Goal: Task Accomplishment & Management: Complete application form

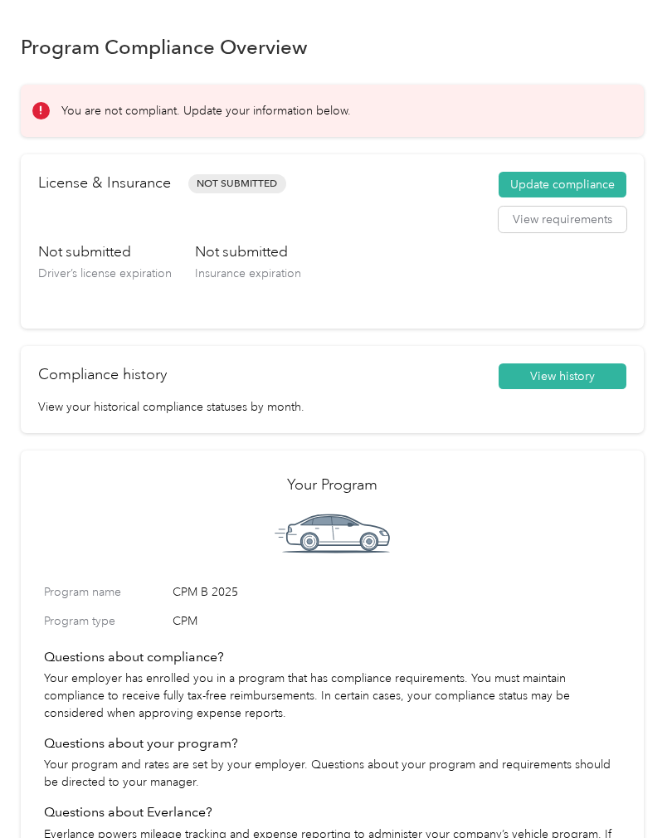
click at [565, 192] on button "Update compliance" at bounding box center [563, 185] width 128 height 27
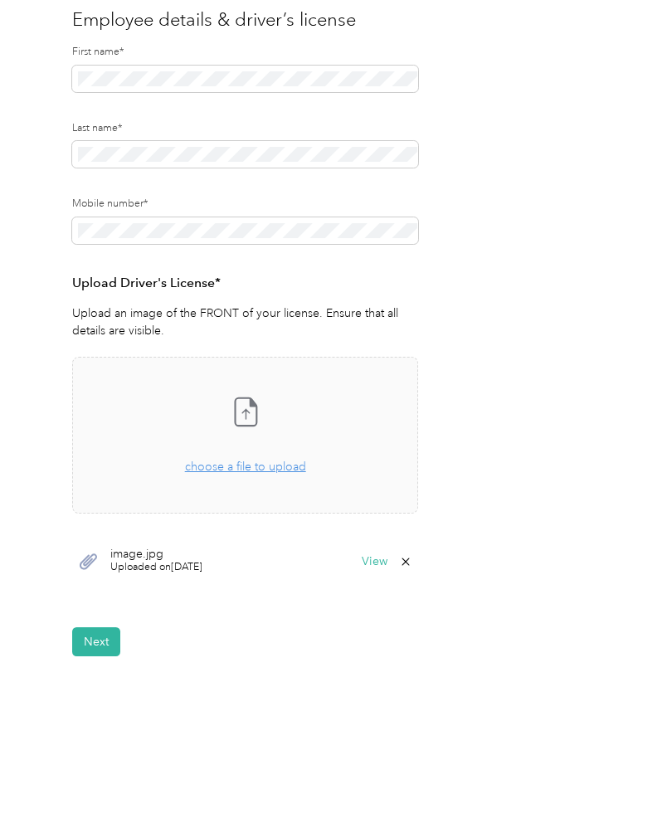
scroll to position [173, 0]
click at [92, 652] on button "Next" at bounding box center [96, 642] width 48 height 29
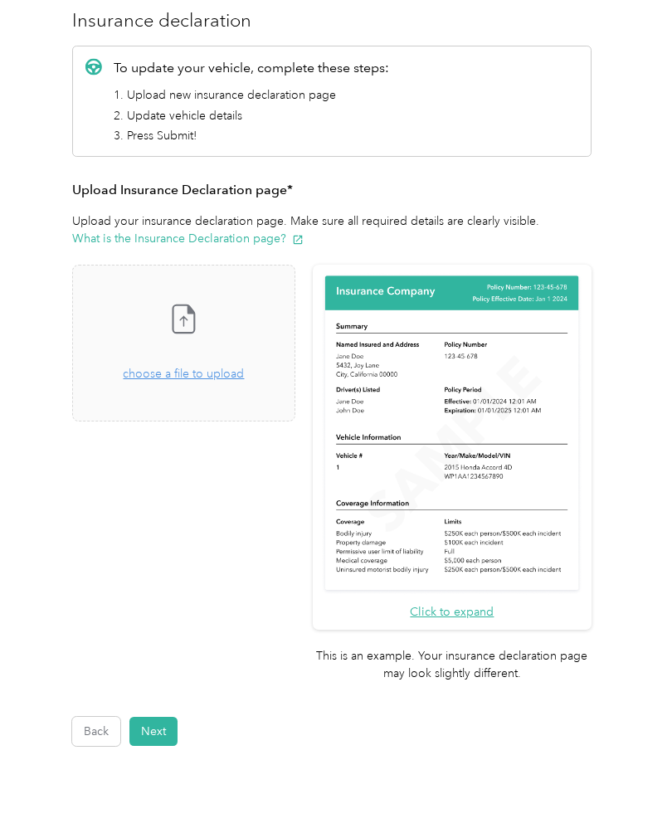
click at [200, 316] on icon at bounding box center [183, 318] width 33 height 33
click at [198, 373] on span "choose a file to upload" at bounding box center [183, 374] width 121 height 14
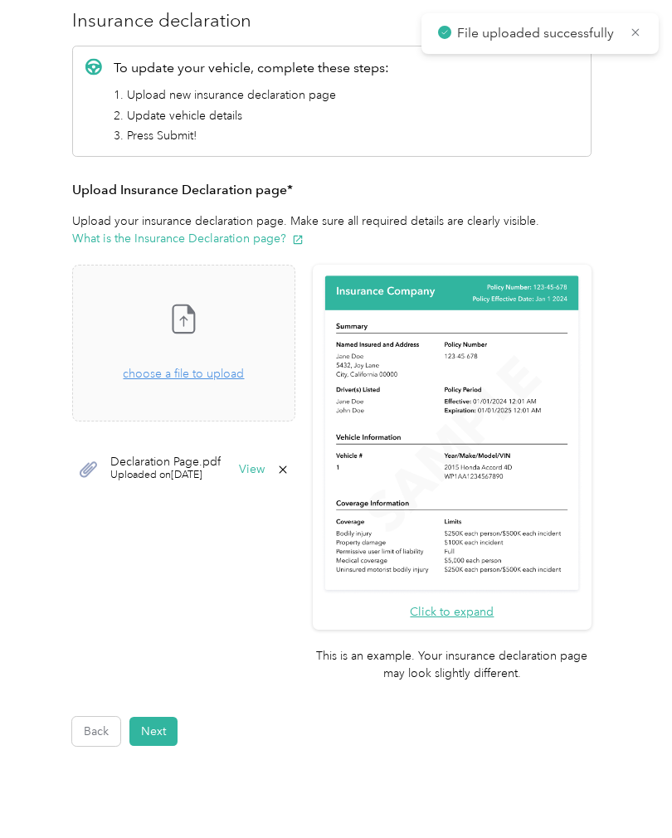
click at [164, 717] on button "Next" at bounding box center [153, 731] width 48 height 29
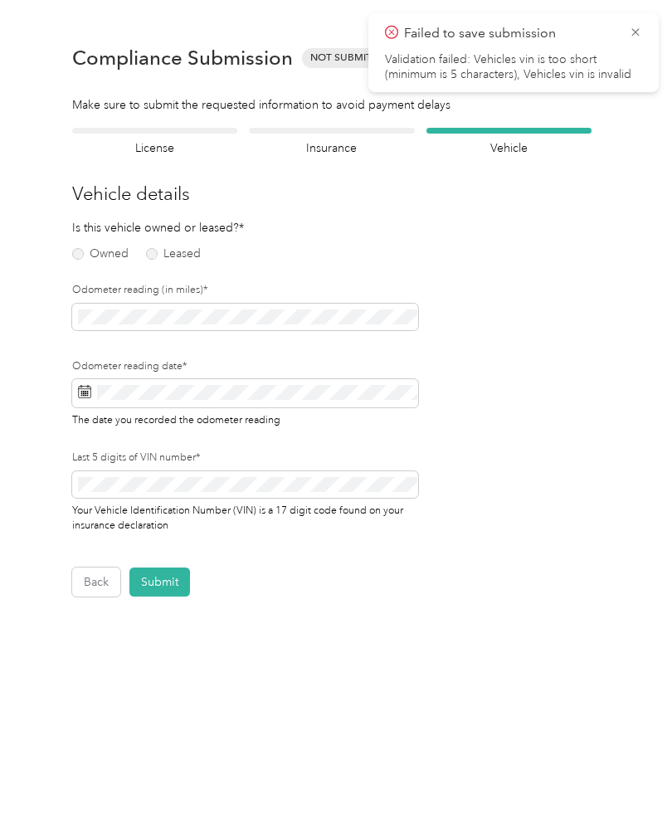
click at [85, 255] on label "Owned" at bounding box center [100, 254] width 56 height 12
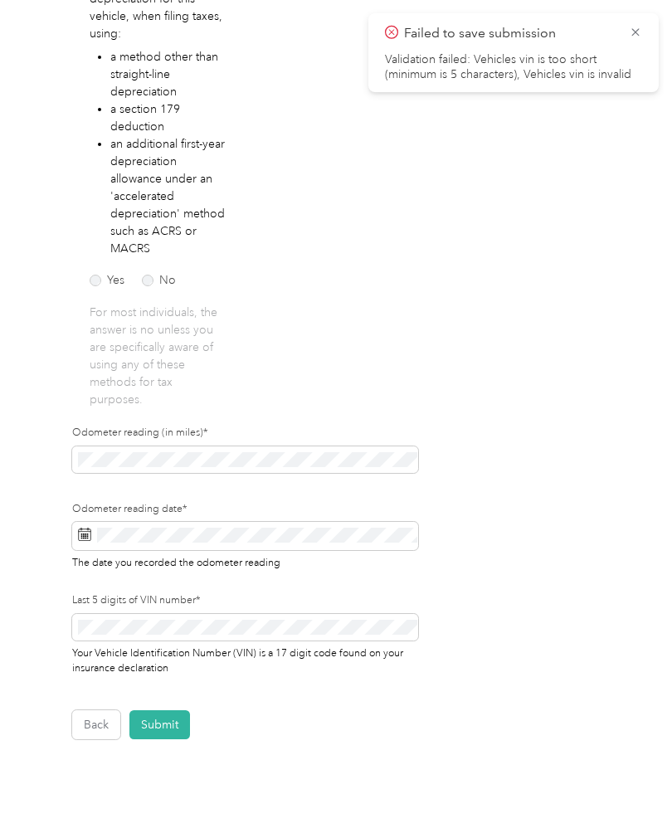
scroll to position [305, 0]
click at [53, 479] on div "Employee details & driver’s license License Insurance declaration Insurance Veh…" at bounding box center [332, 281] width 623 height 916
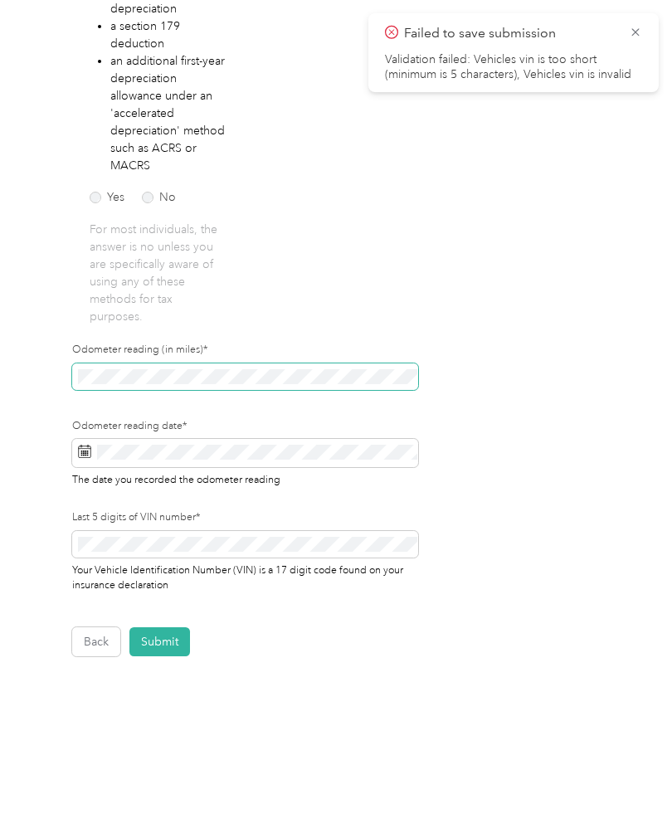
scroll to position [387, 0]
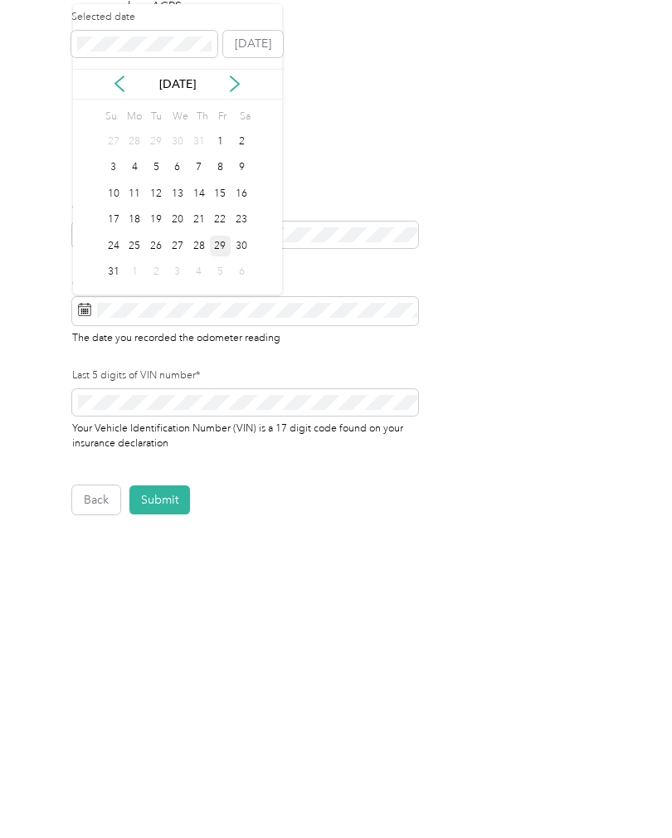
click at [227, 379] on div "29" at bounding box center [221, 389] width 22 height 21
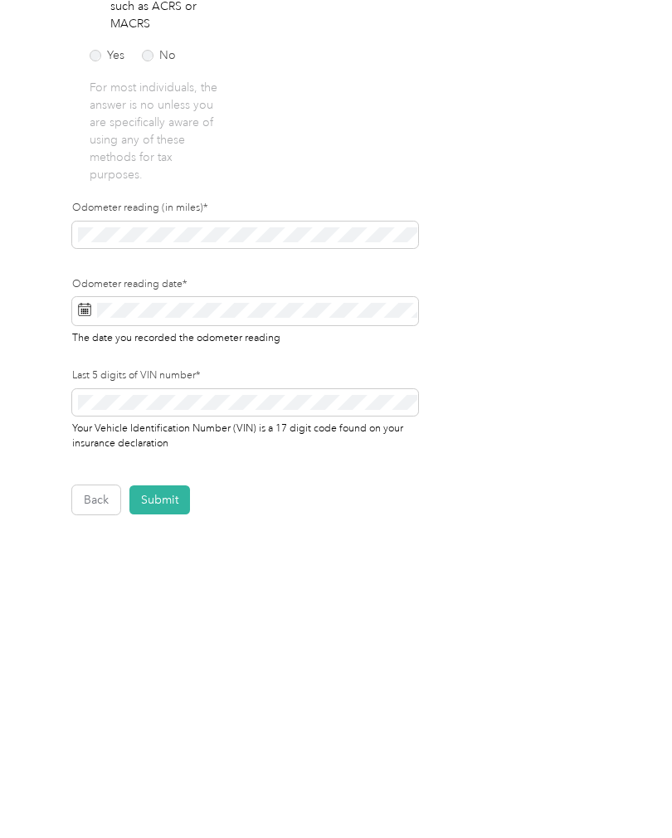
scroll to position [58, 0]
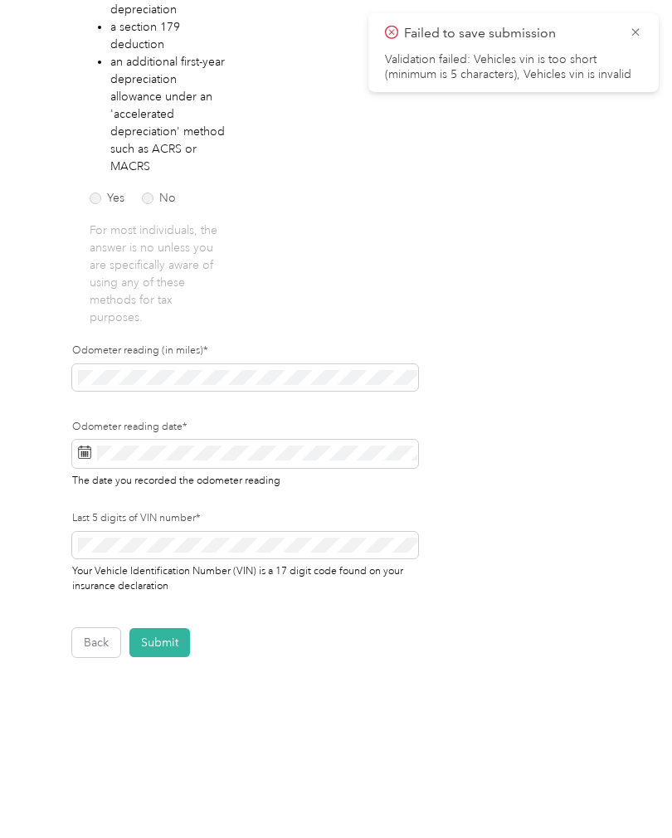
click at [629, 37] on icon at bounding box center [635, 32] width 13 height 15
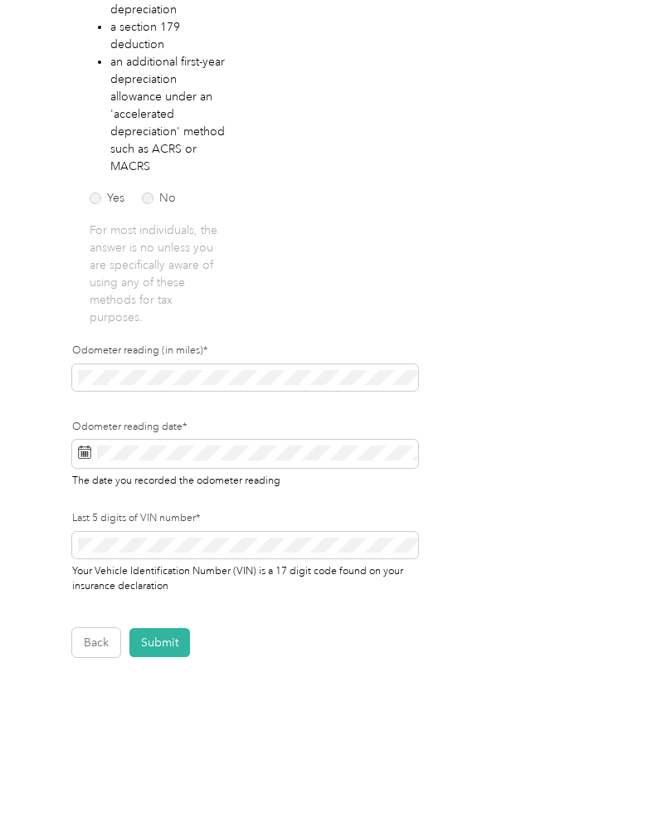
click at [199, 562] on span "Your Vehicle Identification Number (VIN) is a 17 digit code found on your insur…" at bounding box center [237, 577] width 331 height 30
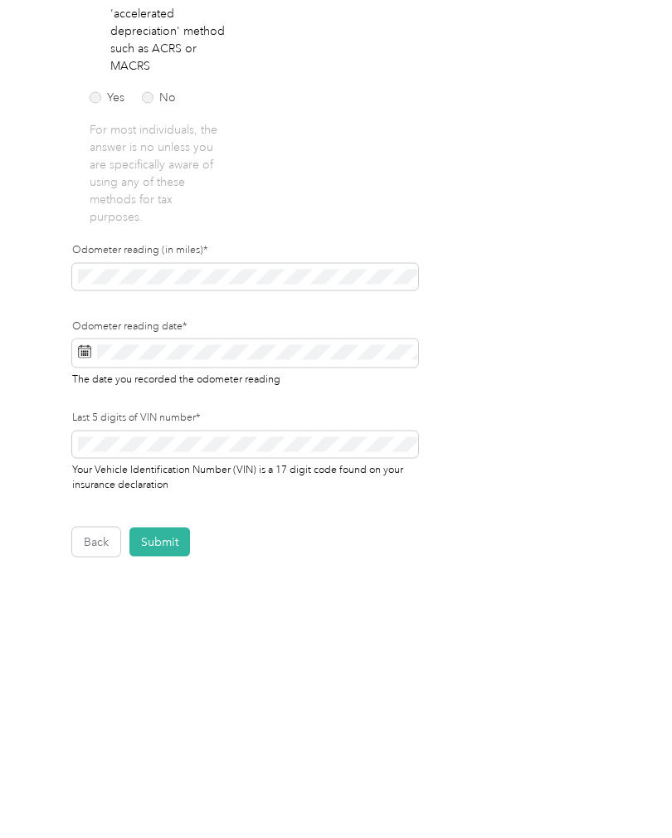
click at [152, 628] on button "Submit" at bounding box center [159, 642] width 61 height 29
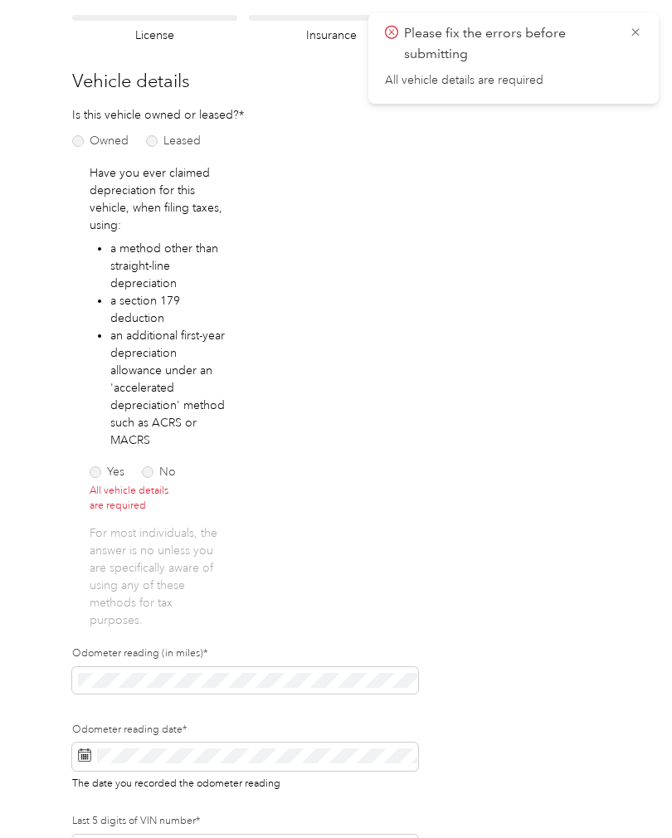
scroll to position [117, 0]
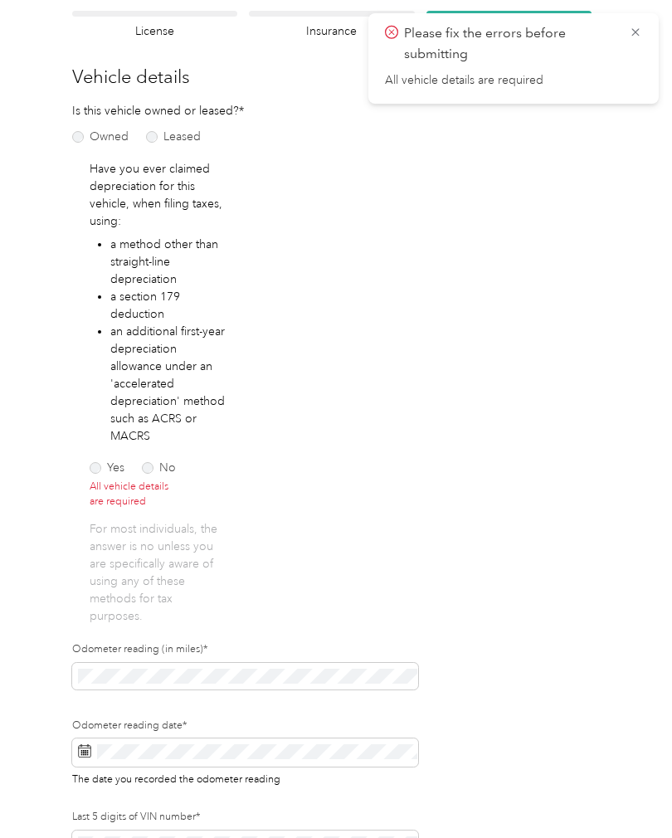
click at [153, 462] on label "No" at bounding box center [159, 468] width 34 height 12
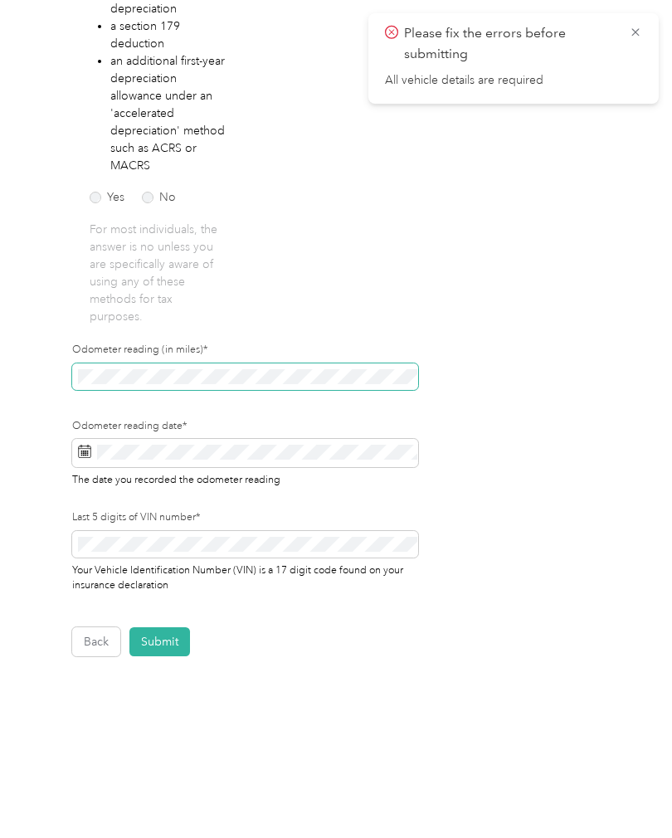
scroll to position [387, 0]
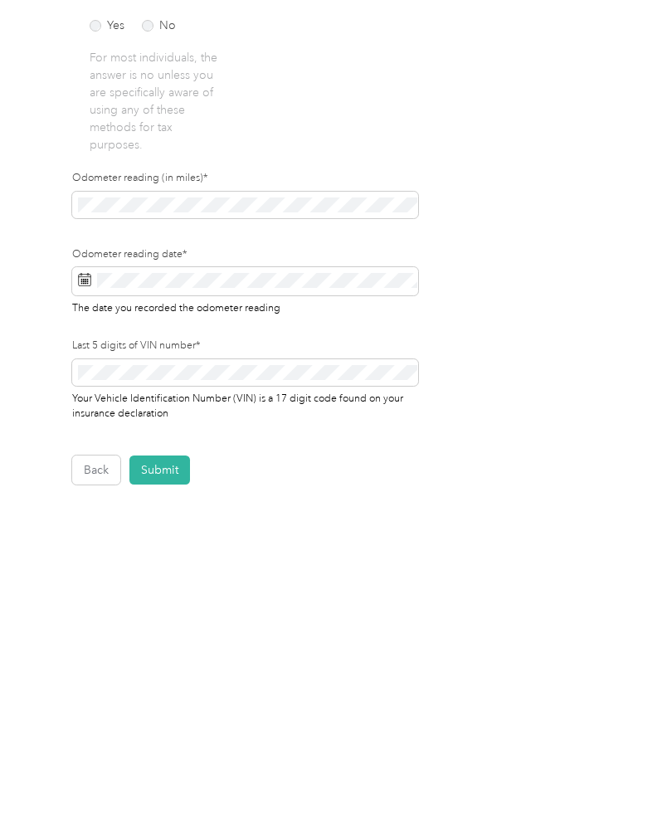
click at [149, 628] on button "Submit" at bounding box center [159, 642] width 61 height 29
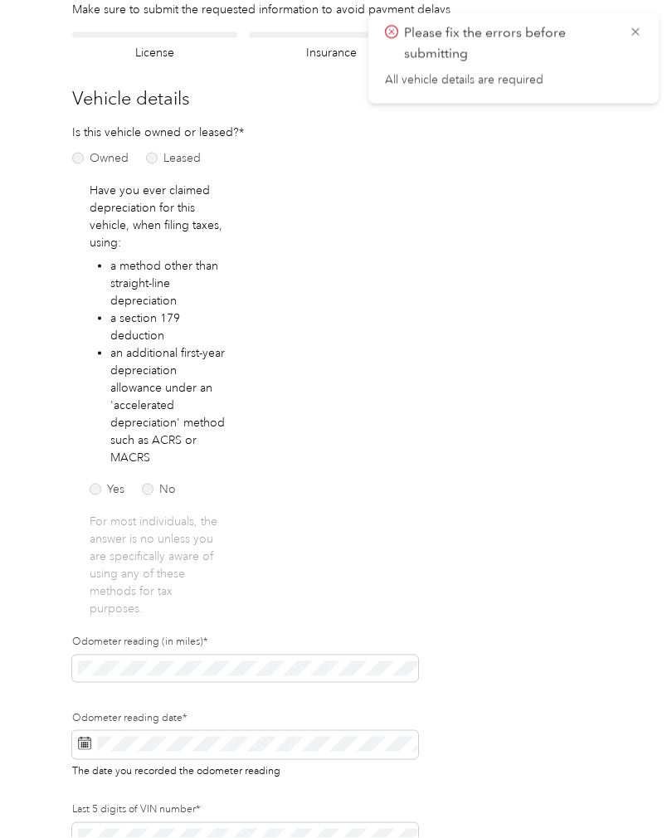
scroll to position [20, 0]
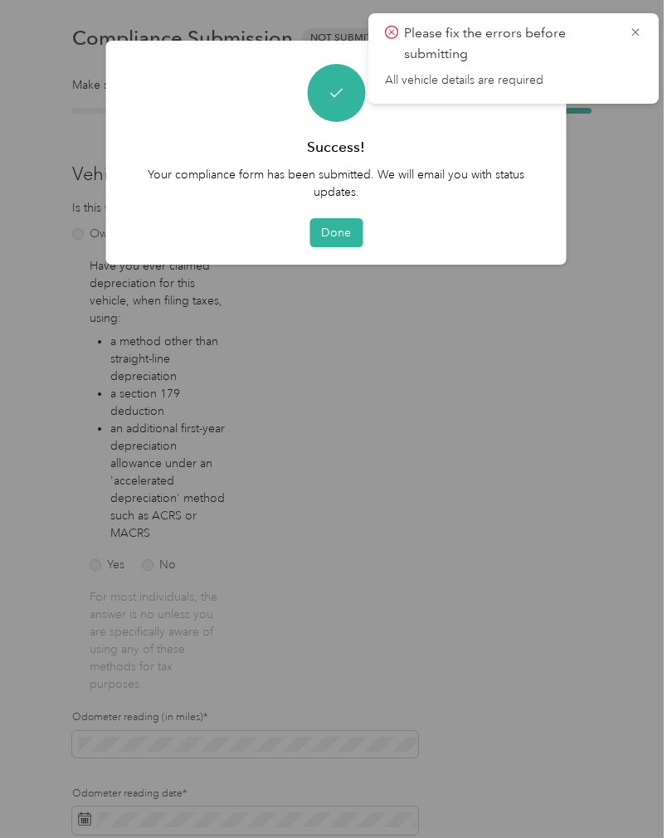
click at [340, 232] on button "Done" at bounding box center [336, 232] width 53 height 29
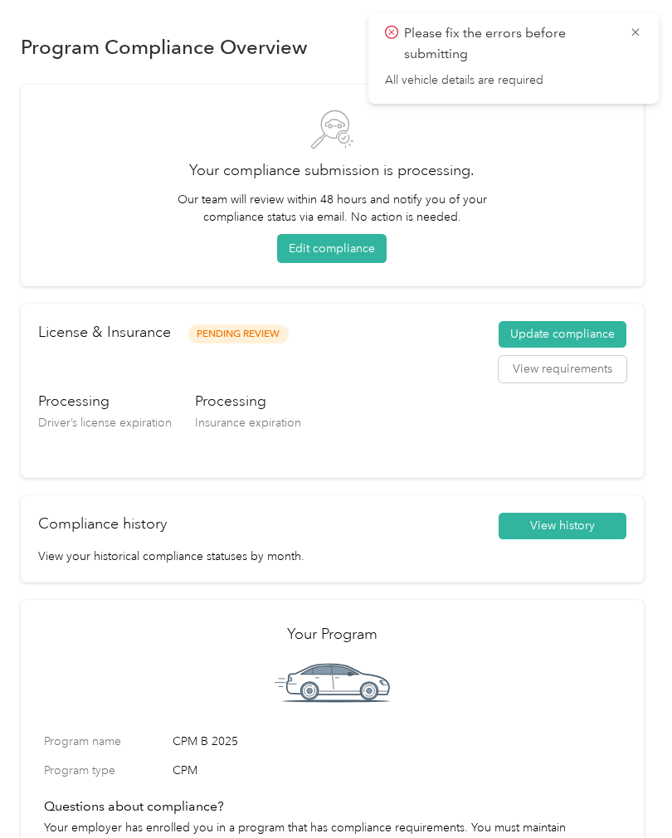
click at [642, 36] on icon at bounding box center [635, 32] width 13 height 15
click at [559, 374] on button "View requirements" at bounding box center [563, 369] width 128 height 27
